Goal: Complete application form

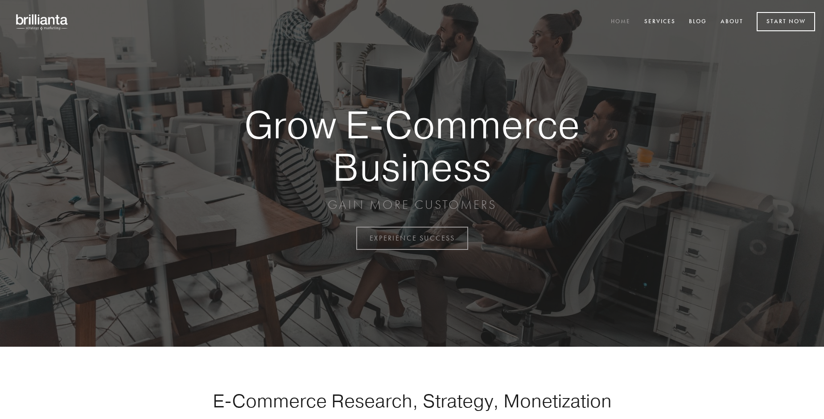
scroll to position [2337, 0]
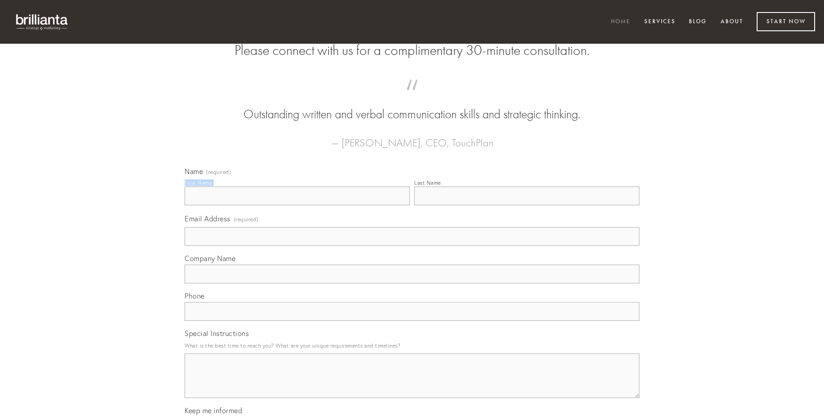
type input "[PERSON_NAME]"
click at [527, 205] on input "Last Name" at bounding box center [526, 195] width 225 height 19
type input "[PERSON_NAME]"
click at [412, 246] on input "Email Address (required)" at bounding box center [412, 236] width 455 height 19
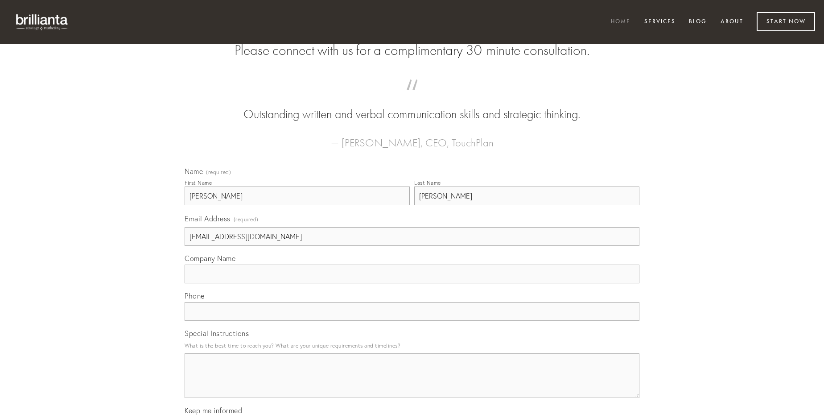
type input "[EMAIL_ADDRESS][DOMAIN_NAME]"
click at [412, 283] on input "Company Name" at bounding box center [412, 273] width 455 height 19
type input "summa"
click at [412, 321] on input "text" at bounding box center [412, 311] width 455 height 19
click at [412, 383] on textarea "Special Instructions" at bounding box center [412, 375] width 455 height 45
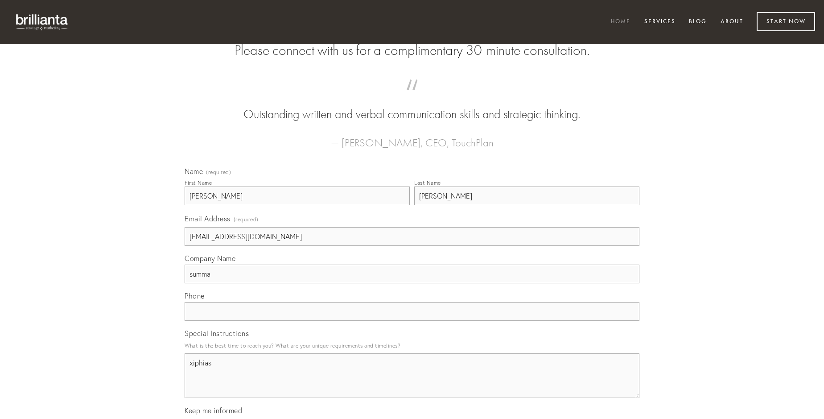
type textarea "xiphias"
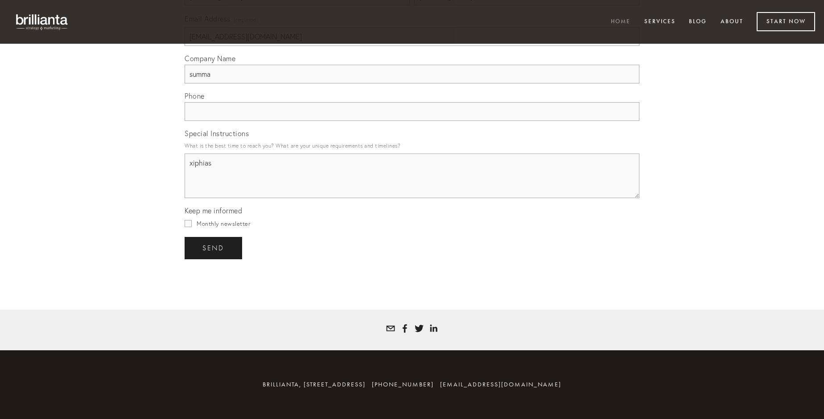
click at [214, 247] on span "send" at bounding box center [213, 248] width 22 height 8
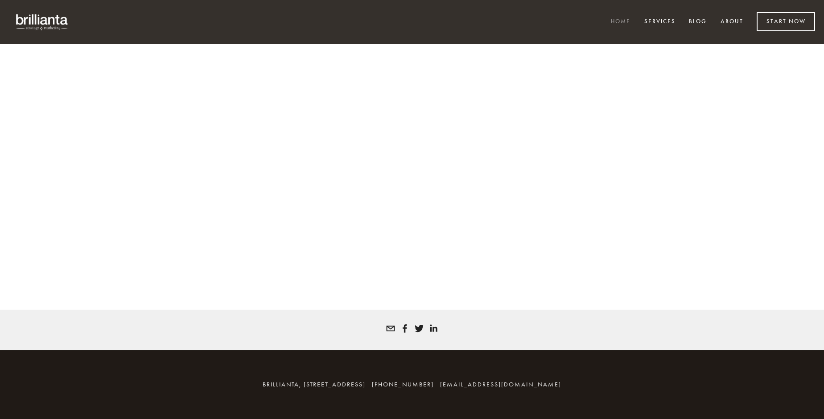
scroll to position [2325, 0]
